Goal: Use online tool/utility: Use online tool/utility

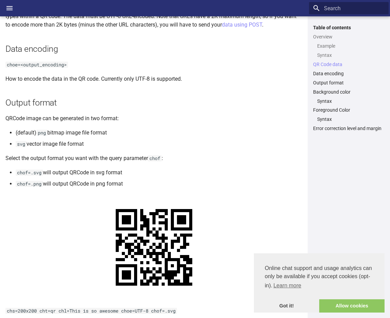
scroll to position [429, 0]
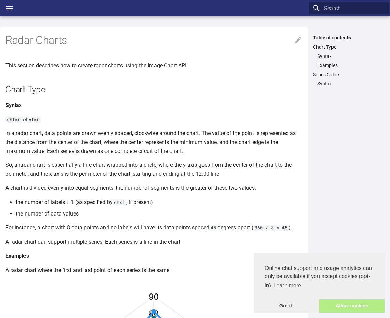
click at [352, 303] on link "Allow cookies" at bounding box center [351, 306] width 65 height 14
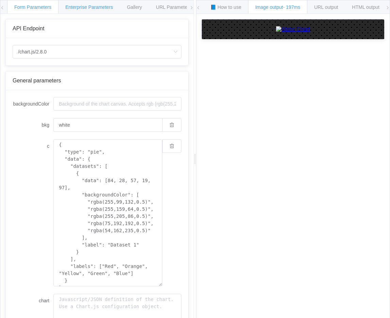
click at [85, 8] on span "Enterprise Parameters" at bounding box center [89, 6] width 48 height 5
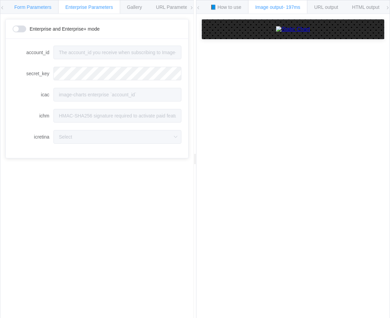
click at [34, 7] on span "Form Parameters" at bounding box center [32, 6] width 37 height 5
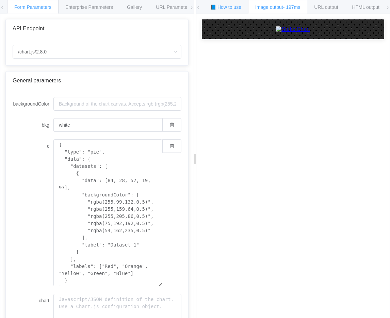
click at [218, 7] on span "📘 How to use" at bounding box center [225, 6] width 31 height 5
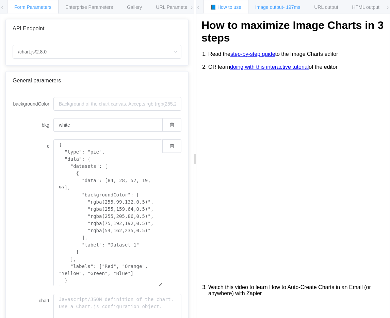
click at [287, 5] on span "- 197ms" at bounding box center [291, 6] width 17 height 5
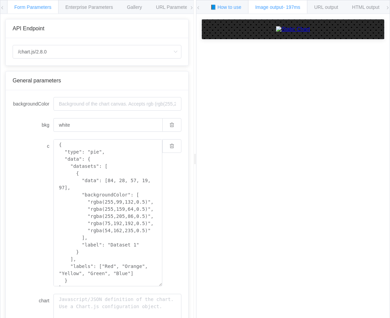
click at [229, 11] on div "📘 How to use" at bounding box center [225, 7] width 45 height 14
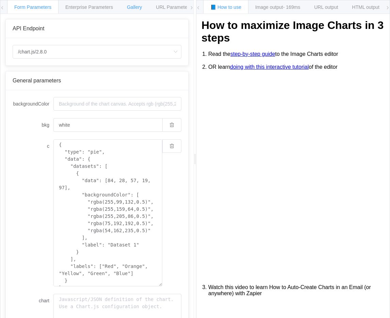
click at [138, 4] on span "Gallery" at bounding box center [134, 6] width 15 height 5
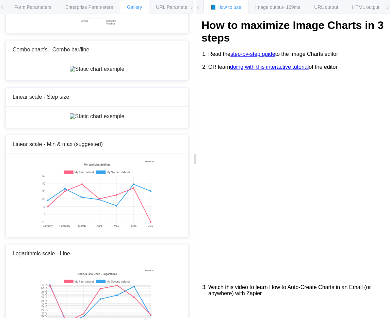
scroll to position [2268, 0]
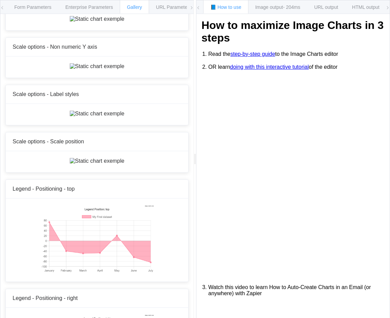
scroll to position [2861, 0]
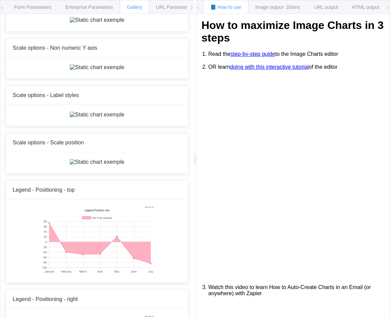
click at [92, 6] on span "Enterprise Parameters" at bounding box center [89, 6] width 48 height 5
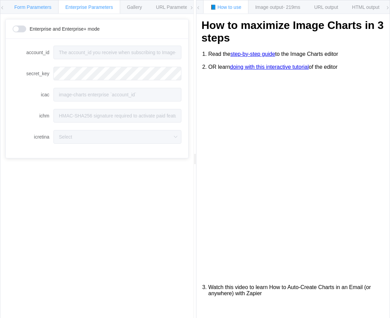
click at [37, 8] on span "Form Parameters" at bounding box center [32, 6] width 37 height 5
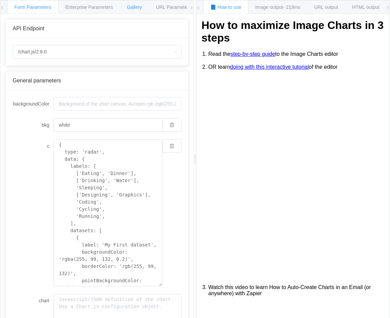
click at [127, 6] on div "Gallery" at bounding box center [134, 7] width 29 height 14
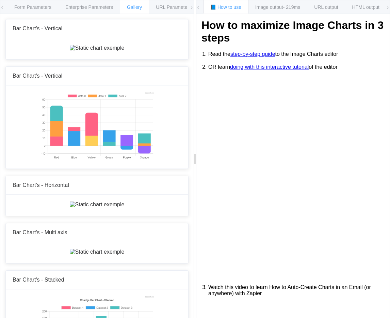
click at [3, 8] on icon at bounding box center [2, 8] width 4 height 4
click at [180, 7] on span "URL Parameters" at bounding box center [173, 6] width 35 height 5
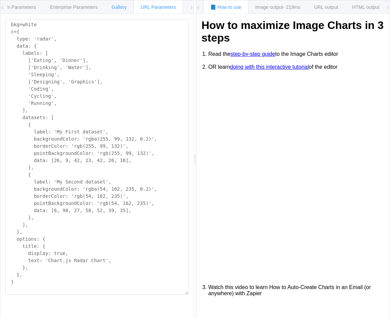
click at [124, 8] on span "Gallery" at bounding box center [119, 6] width 15 height 5
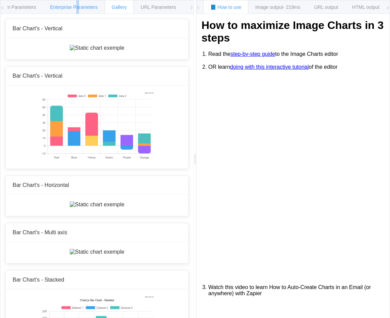
click at [79, 9] on span "Enterprise Parameters" at bounding box center [74, 6] width 48 height 5
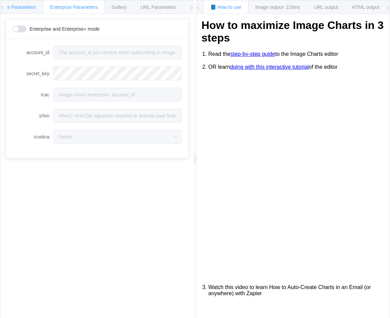
click at [20, 9] on span "Form Parameters" at bounding box center [17, 6] width 37 height 5
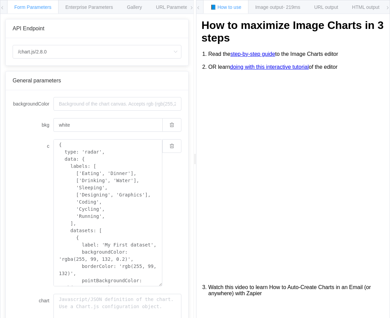
click at [126, 30] on div "API Endpoint" at bounding box center [97, 29] width 169 height 6
click at [33, 29] on span "API Endpoint" at bounding box center [29, 29] width 32 height 6
click at [68, 51] on input "/chart.js/2.8.0" at bounding box center [97, 52] width 169 height 14
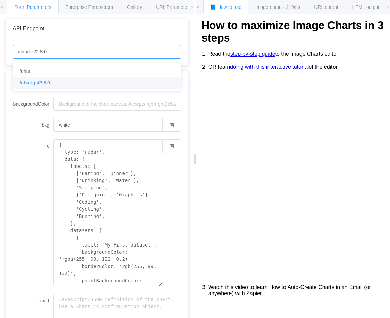
click at [55, 82] on li "/chart.js/2.8.0" at bounding box center [97, 83] width 168 height 12
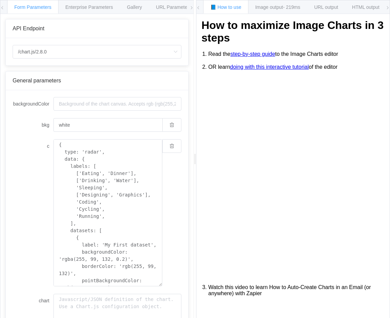
click at [47, 73] on div "General parameters" at bounding box center [97, 80] width 182 height 19
click at [93, 30] on div "API Endpoint" at bounding box center [97, 29] width 169 height 6
